Goal: Find specific page/section: Find specific page/section

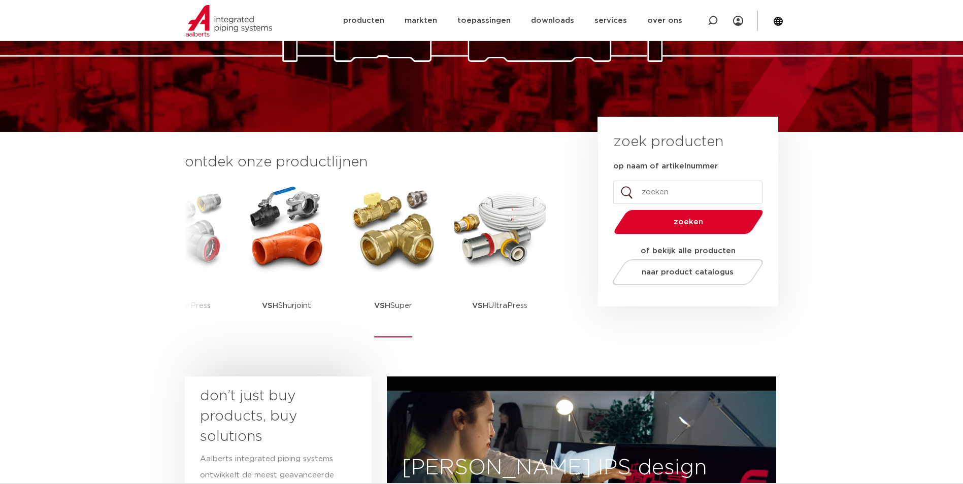
click at [394, 259] on img at bounding box center [393, 228] width 91 height 91
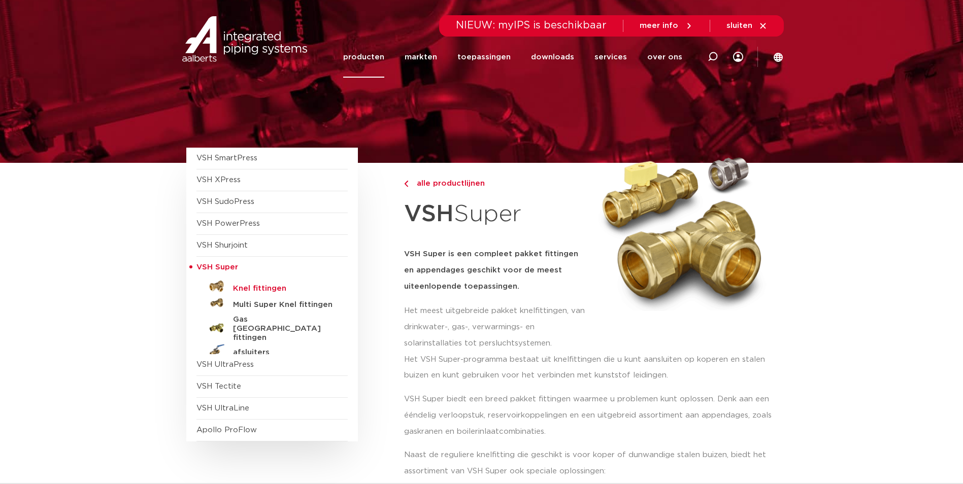
click at [269, 289] on h5 "Knel fittingen" at bounding box center [283, 288] width 100 height 9
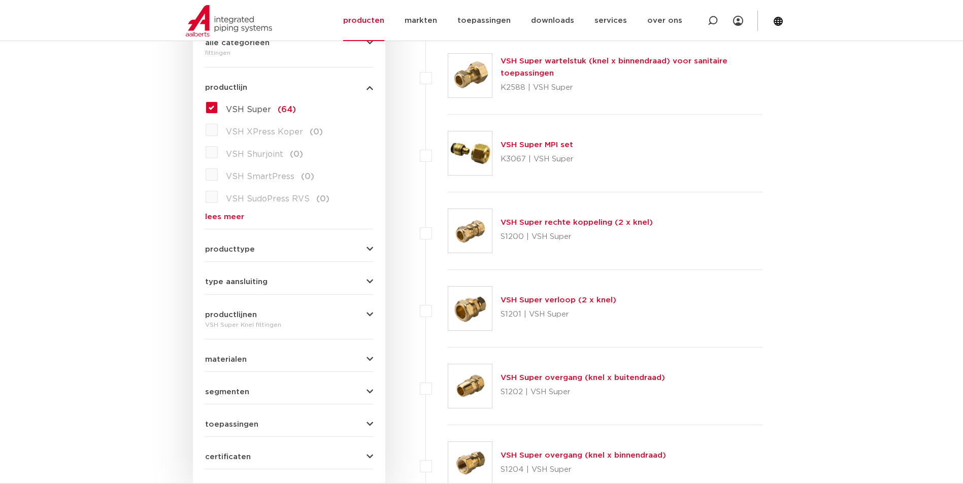
scroll to position [406, 0]
